Goal: Task Accomplishment & Management: Use online tool/utility

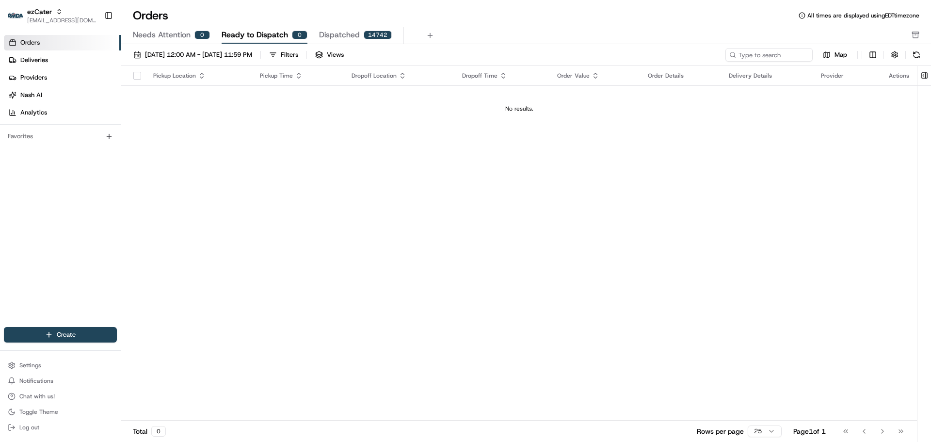
click at [186, 35] on span "Needs Attention" at bounding box center [162, 35] width 58 height 12
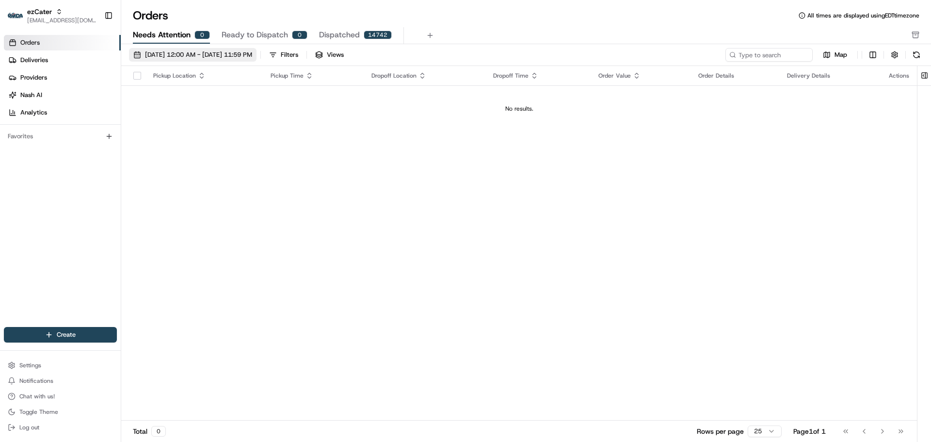
click at [192, 53] on span "[DATE] 12:00 AM - [DATE] 11:59 PM" at bounding box center [198, 54] width 107 height 9
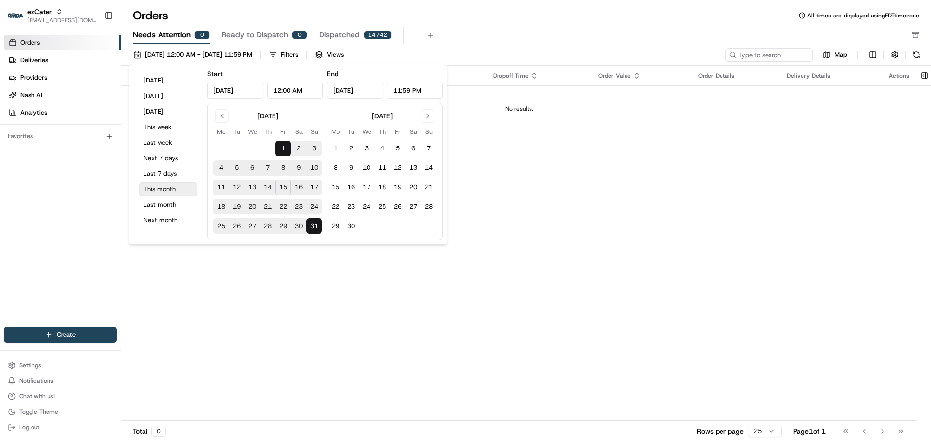
click at [185, 190] on button "This month" at bounding box center [168, 189] width 58 height 14
click at [513, 189] on div "Pickup Location Pickup Time Dropoff Location Dropoff Time Order Value Order Det…" at bounding box center [518, 243] width 795 height 354
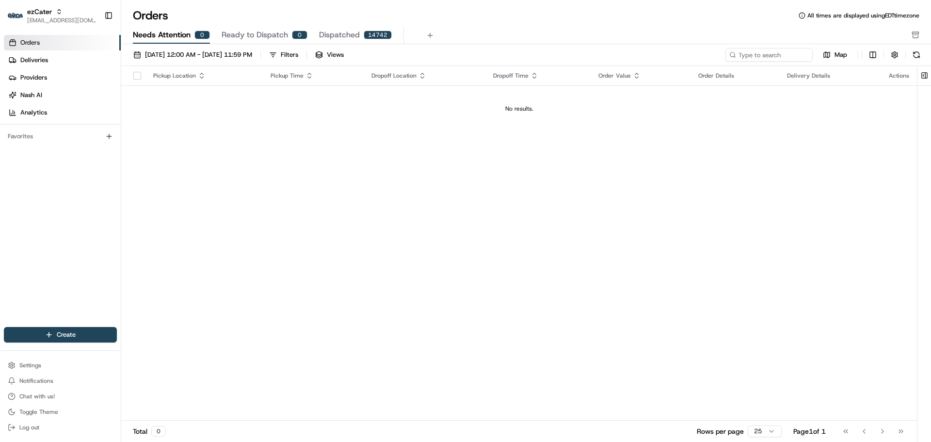
click at [68, 46] on link "Orders" at bounding box center [62, 43] width 117 height 16
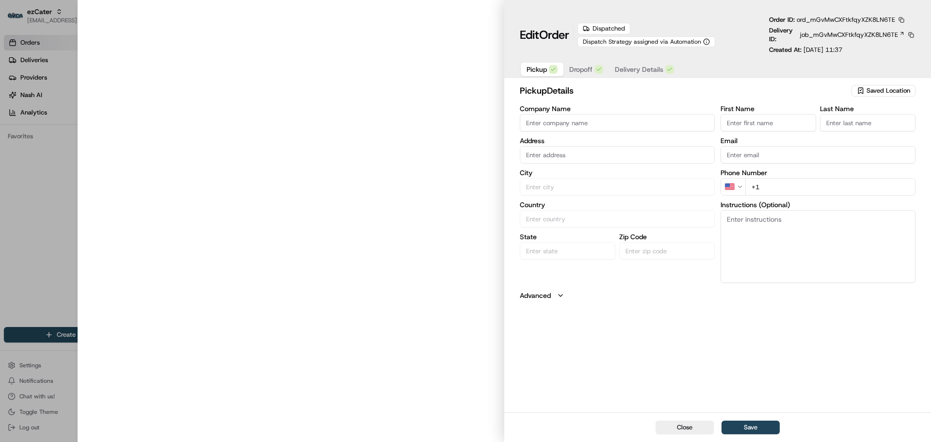
type input "Denny's"
type input "Hickory Hills"
type input "US"
type input "IL"
type input "60457"
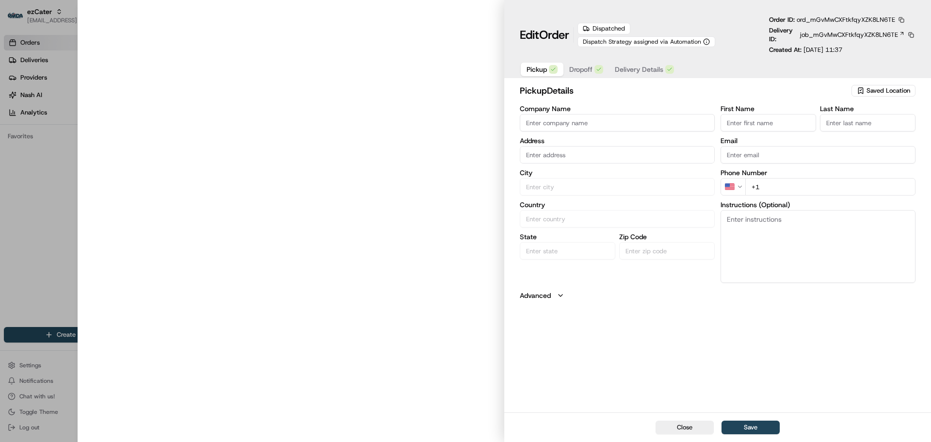
type input "7085998666"
type textarea "HV4CMX: Denny's, curbside pickup spots. Go to host stand, confirm 6-digit ezCat…"
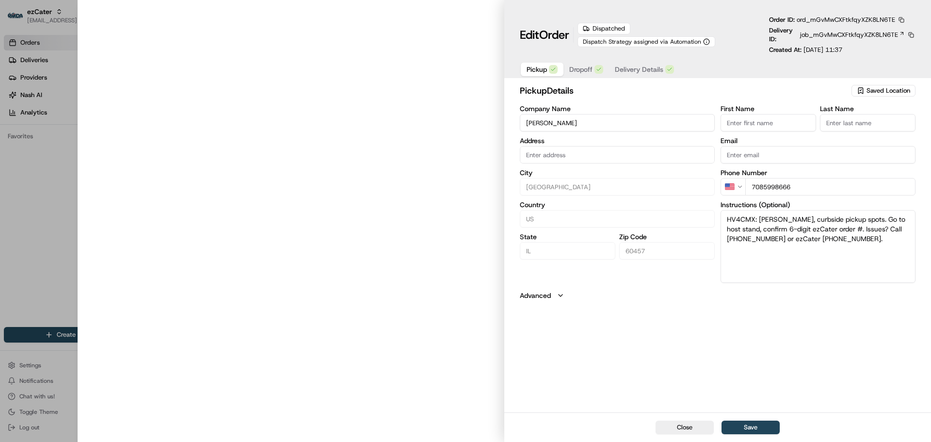
type input "7627 W 95th St, Hickory Hills, IL, 60457"
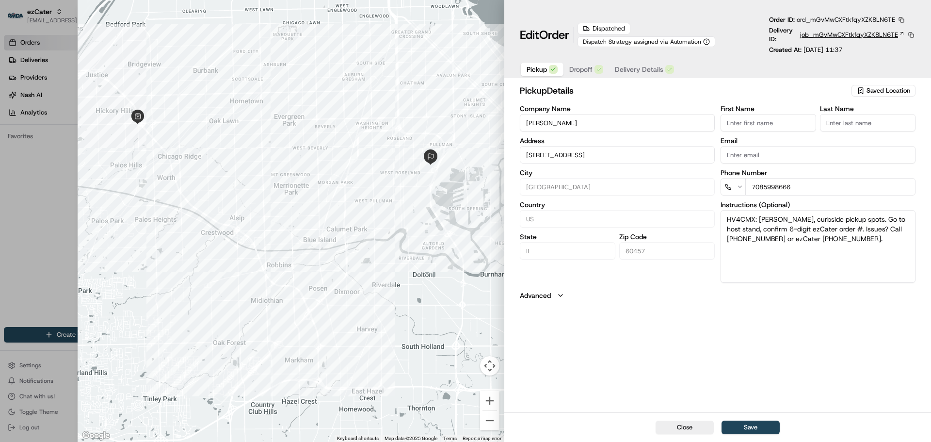
click at [838, 38] on span "job_mGvMwCXFtkfqyXZK8LN6TE" at bounding box center [849, 35] width 98 height 9
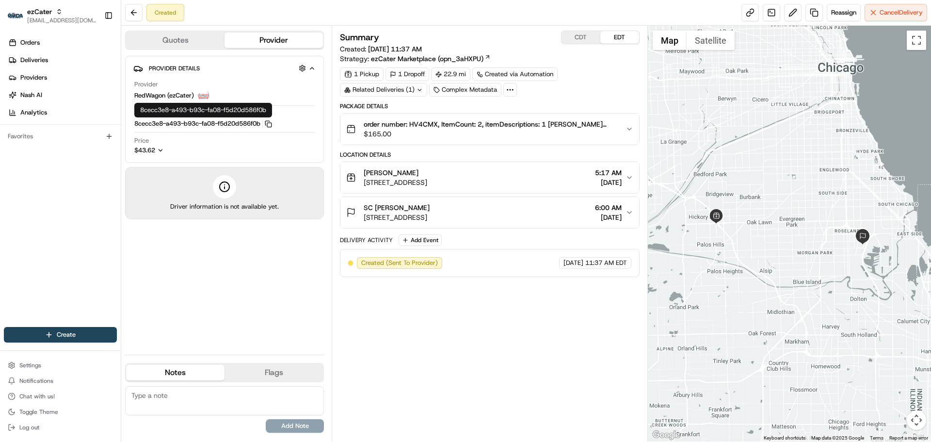
click at [181, 95] on span "RedWagon (ezCater)" at bounding box center [164, 95] width 60 height 9
copy span "RedWagon (ezCater)"
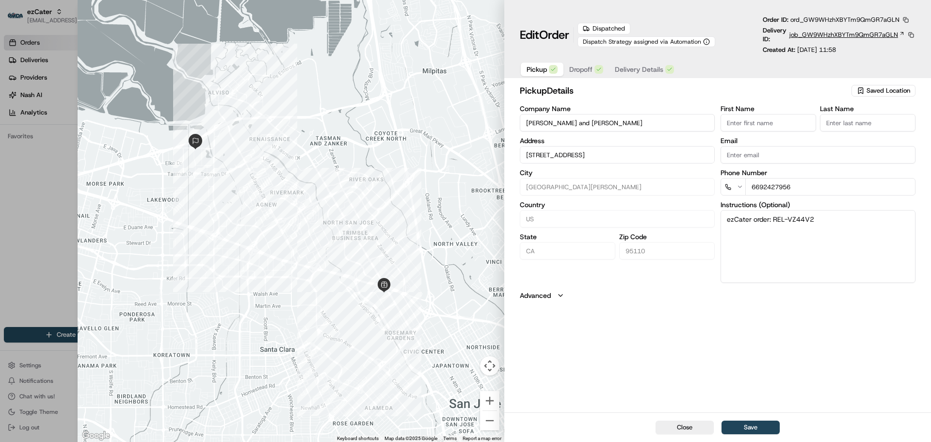
click at [827, 36] on span "job_GW9WHzhXBYTm9QmGR7aGLN" at bounding box center [843, 35] width 109 height 9
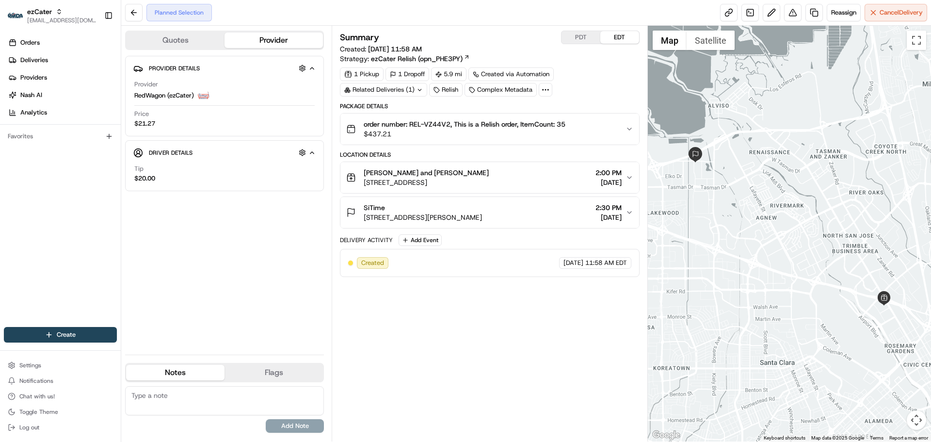
click at [170, 93] on span "RedWagon (ezCater)" at bounding box center [164, 95] width 60 height 9
copy span "RedWagon (ezCater)"
